Goal: Task Accomplishment & Management: Complete application form

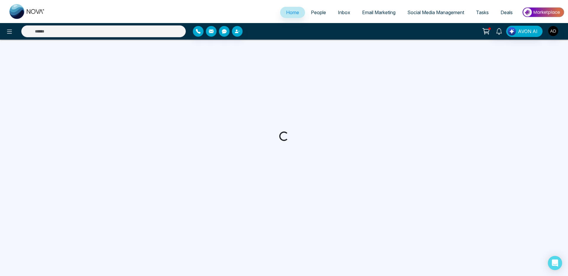
select select "*"
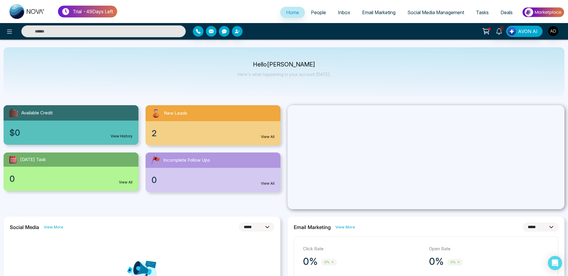
click at [316, 12] on span "People" at bounding box center [318, 12] width 15 height 6
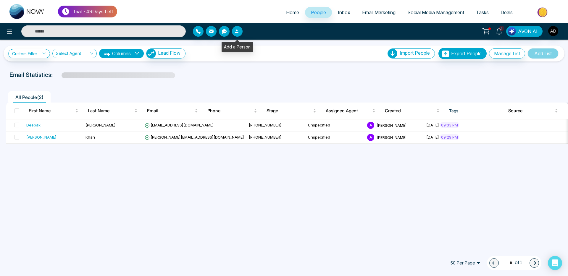
click at [237, 30] on icon "button" at bounding box center [237, 32] width 4 height 4
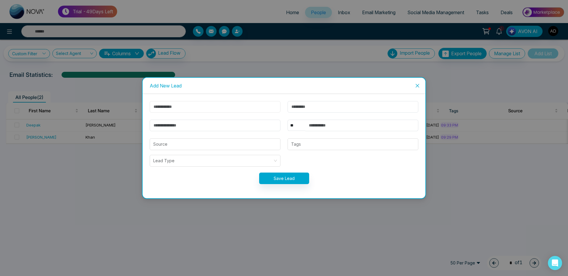
click at [183, 102] on input "text" at bounding box center [215, 107] width 131 height 12
type input "*****"
type input "**********"
drag, startPoint x: 327, startPoint y: 130, endPoint x: 285, endPoint y: 126, distance: 42.2
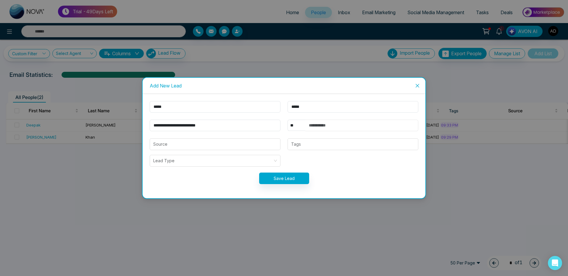
click at [325, 130] on input "text" at bounding box center [361, 126] width 113 height 12
click at [310, 125] on input "text" at bounding box center [361, 126] width 113 height 12
type input "**********"
click at [267, 143] on input "search" at bounding box center [215, 144] width 124 height 11
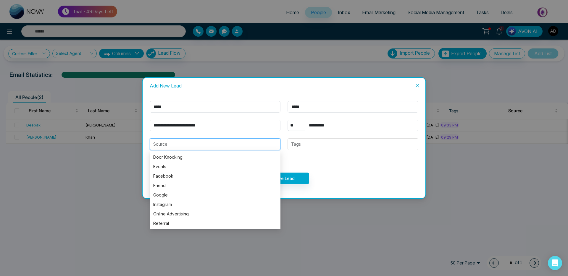
click at [267, 143] on input "search" at bounding box center [215, 144] width 124 height 11
click at [299, 174] on button "Save Lead" at bounding box center [284, 179] width 50 height 12
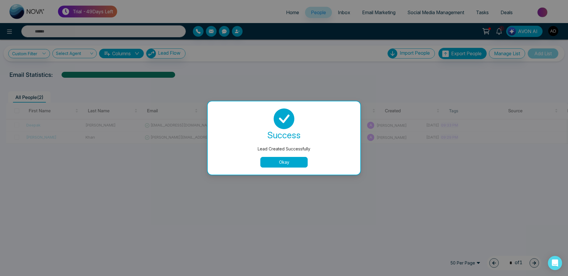
click at [277, 162] on button "Okay" at bounding box center [283, 162] width 47 height 11
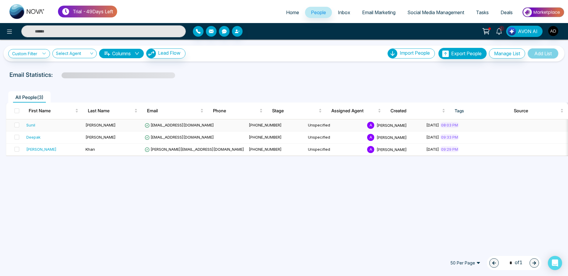
click at [195, 126] on span "[EMAIL_ADDRESS][DOMAIN_NAME]" at bounding box center [179, 125] width 69 height 5
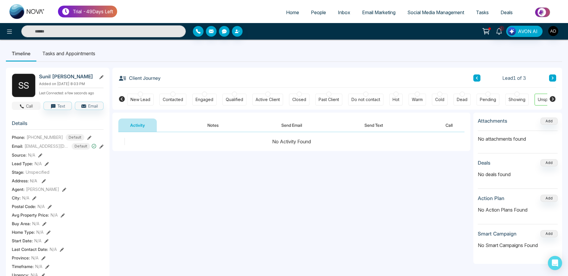
click at [33, 110] on button "Call" at bounding box center [26, 106] width 29 height 8
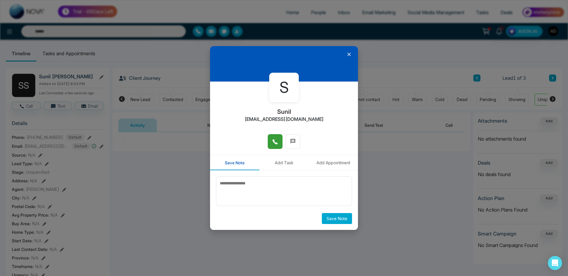
click at [276, 143] on icon at bounding box center [275, 141] width 5 height 5
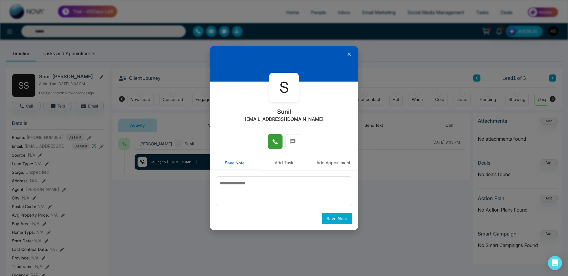
click at [348, 56] on icon at bounding box center [349, 55] width 4 height 4
